Goal: Task Accomplishment & Management: Use online tool/utility

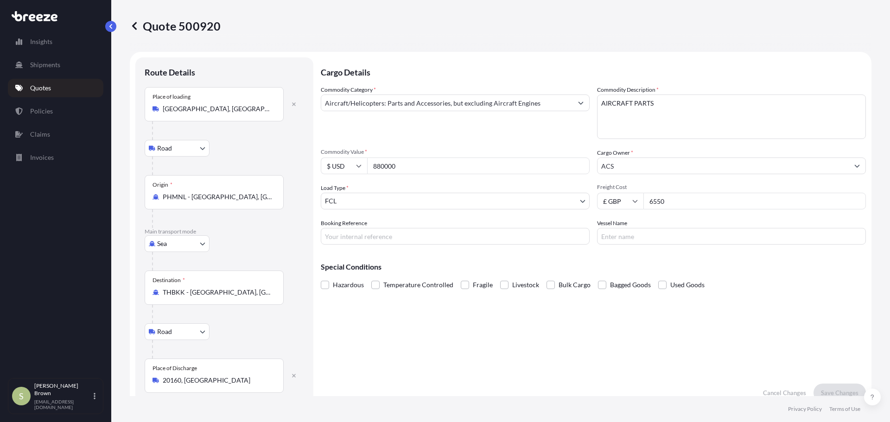
select select "Road"
select select "Sea"
select select "Road"
select select "2"
click at [51, 40] on p "Insights" at bounding box center [41, 41] width 22 height 9
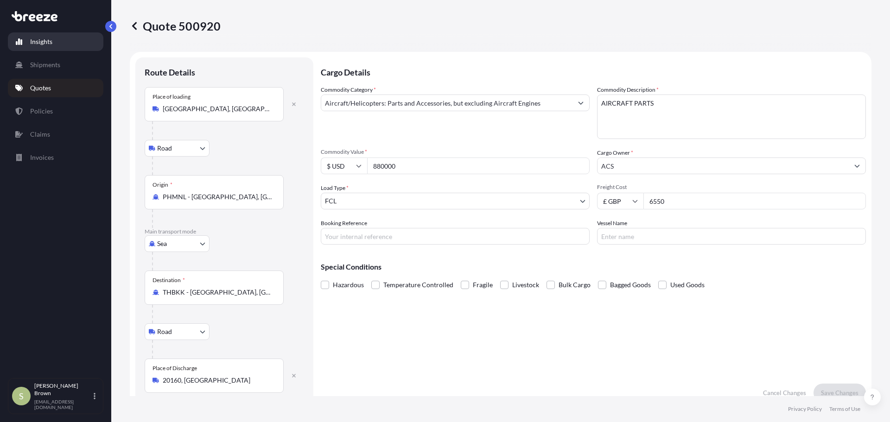
select select "2025"
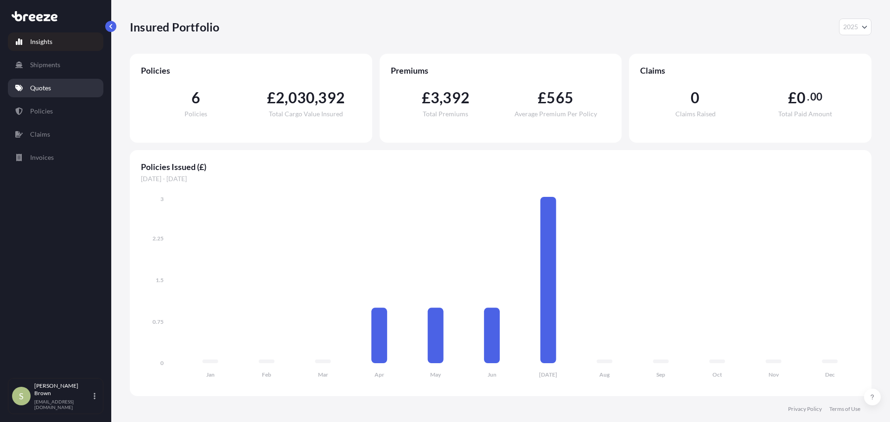
click at [45, 93] on link "Quotes" at bounding box center [56, 88] width 96 height 19
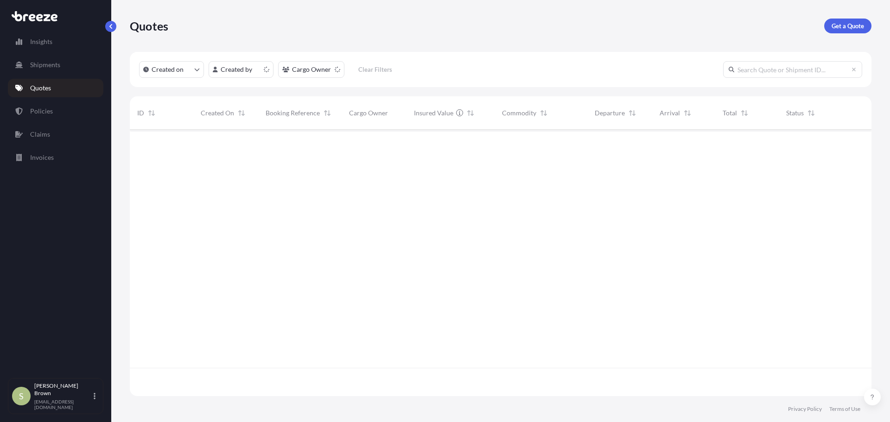
scroll to position [265, 735]
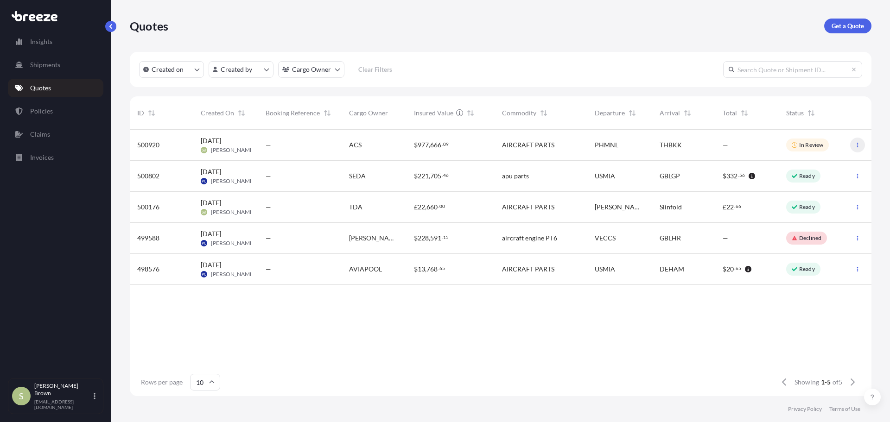
click at [856, 143] on icon "button" at bounding box center [858, 145] width 6 height 6
click at [270, 145] on span "—" at bounding box center [269, 144] width 6 height 9
select select "Road"
select select "Sea"
select select "Road"
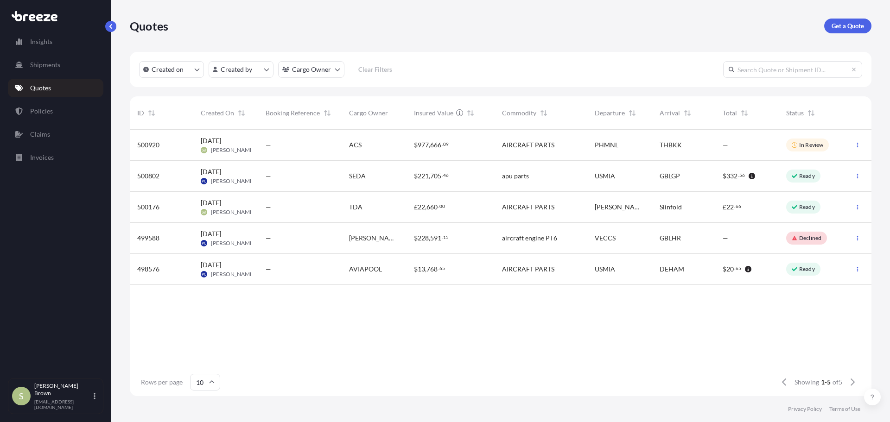
select select "2"
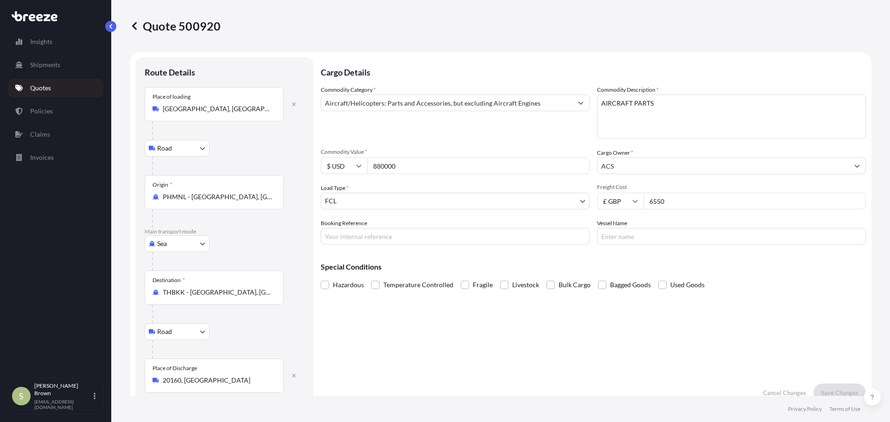
click at [38, 23] on div at bounding box center [56, 16] width 96 height 16
click at [32, 10] on div at bounding box center [56, 16] width 96 height 16
click at [28, 15] on icon at bounding box center [35, 16] width 46 height 10
